Goal: Check status: Check status

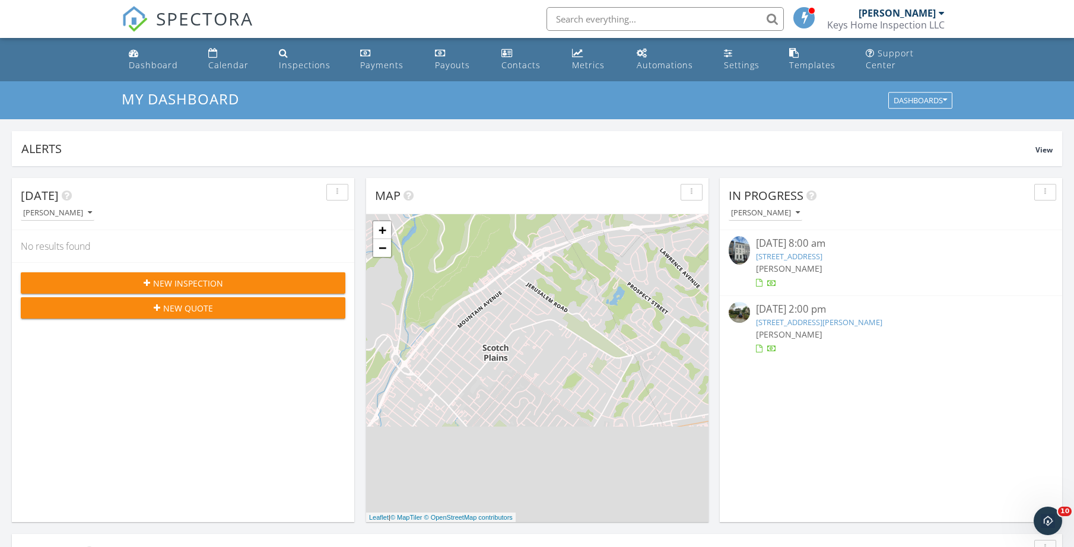
click at [788, 322] on link "[STREET_ADDRESS][PERSON_NAME]" at bounding box center [819, 322] width 126 height 11
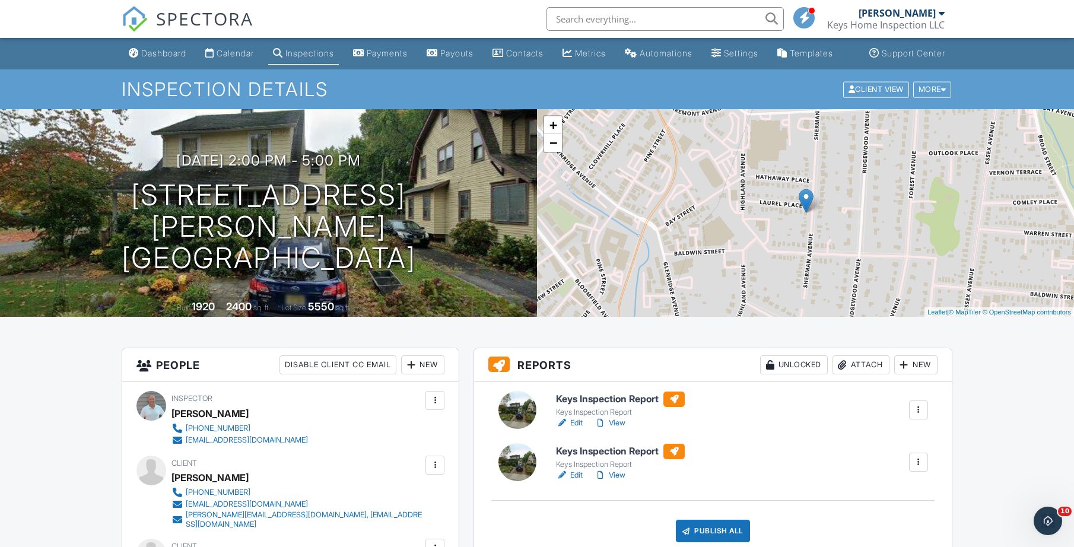
click at [612, 429] on link "View" at bounding box center [610, 423] width 31 height 12
click at [618, 429] on link "View" at bounding box center [610, 423] width 31 height 12
